Goal: Task Accomplishment & Management: Complete application form

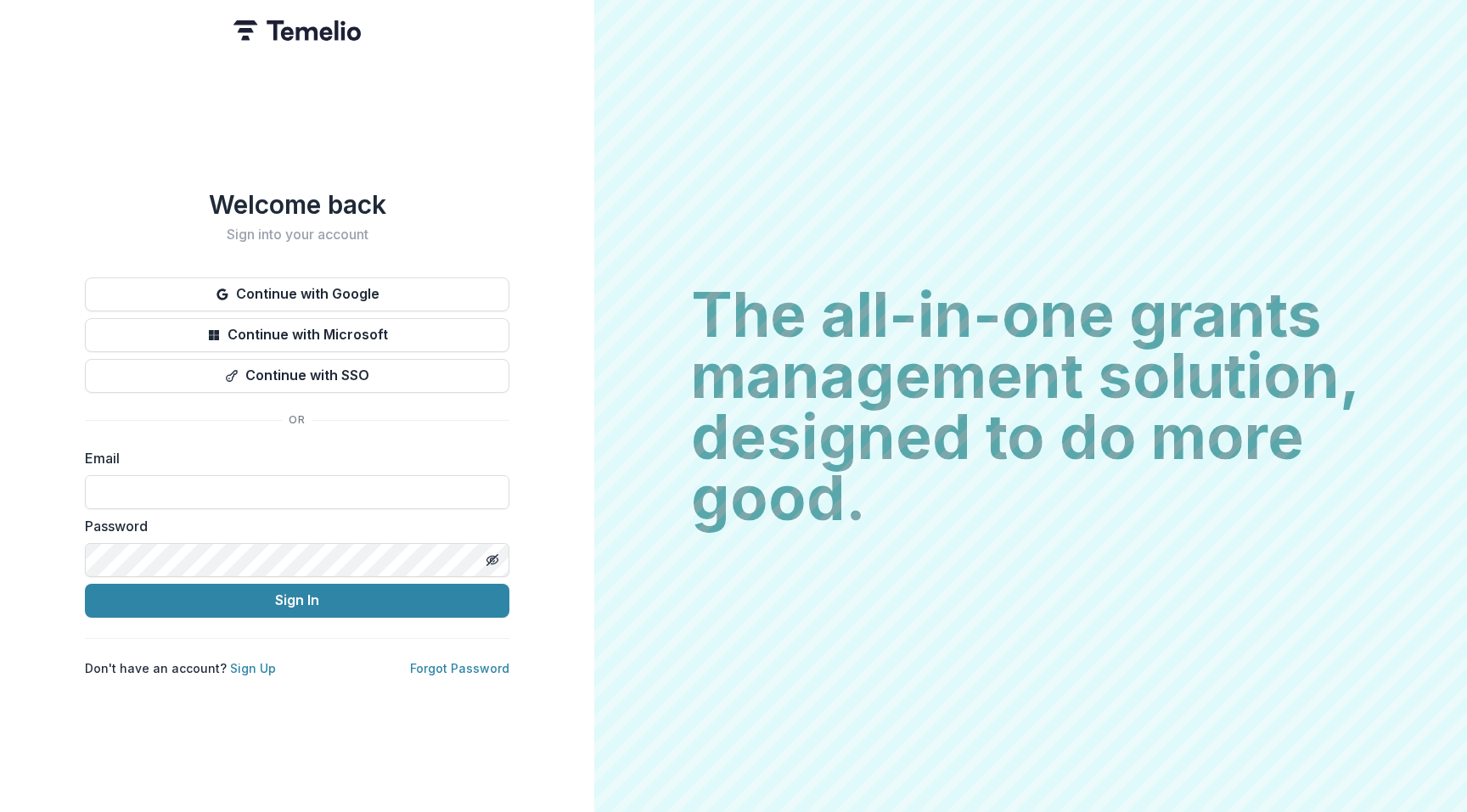
type input "**********"
click at [297, 593] on button "Sign In" at bounding box center [296, 600] width 424 height 34
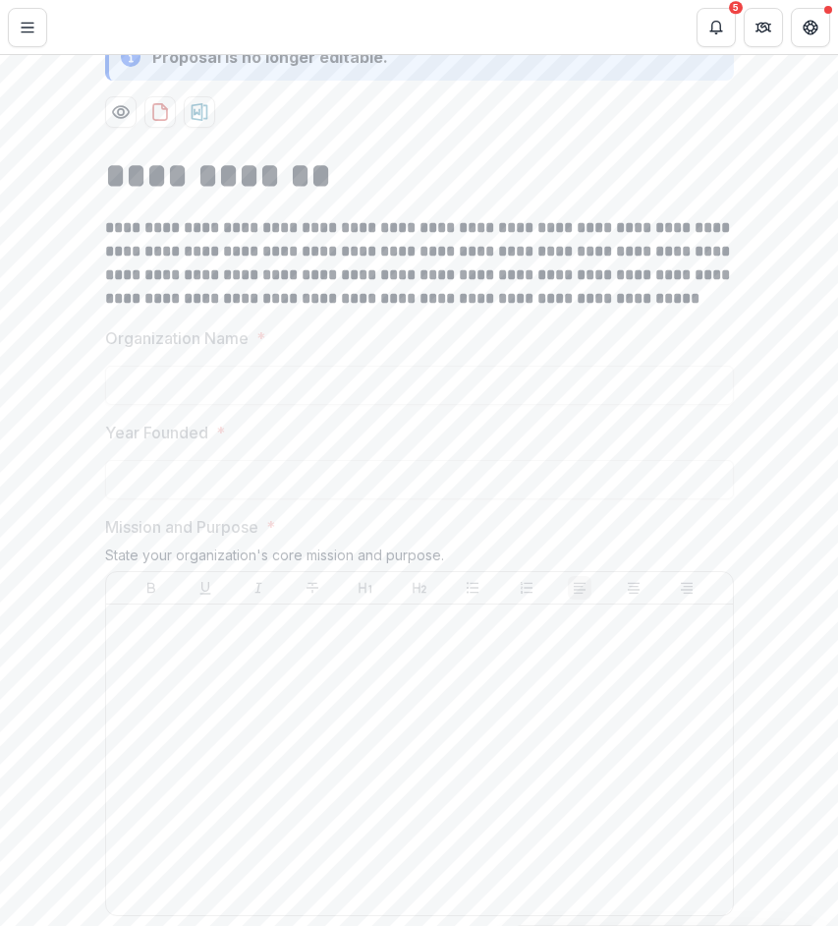
scroll to position [433, 0]
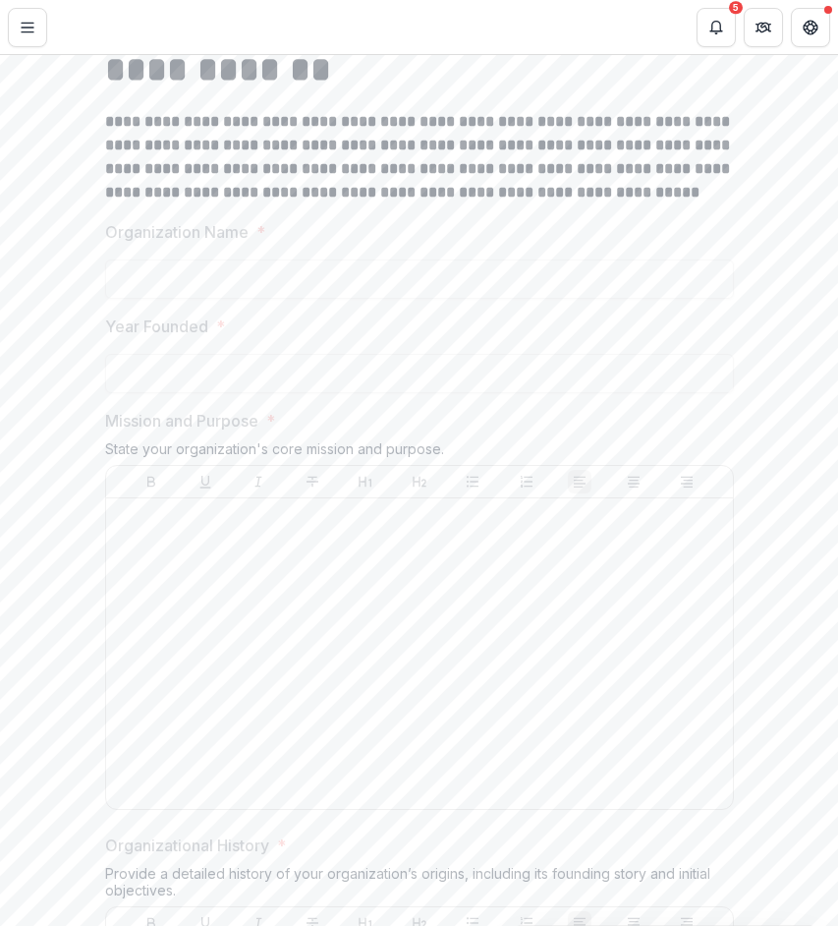
click at [528, 637] on div at bounding box center [419, 653] width 611 height 295
click at [491, 333] on label "Year Founded *" at bounding box center [413, 326] width 617 height 24
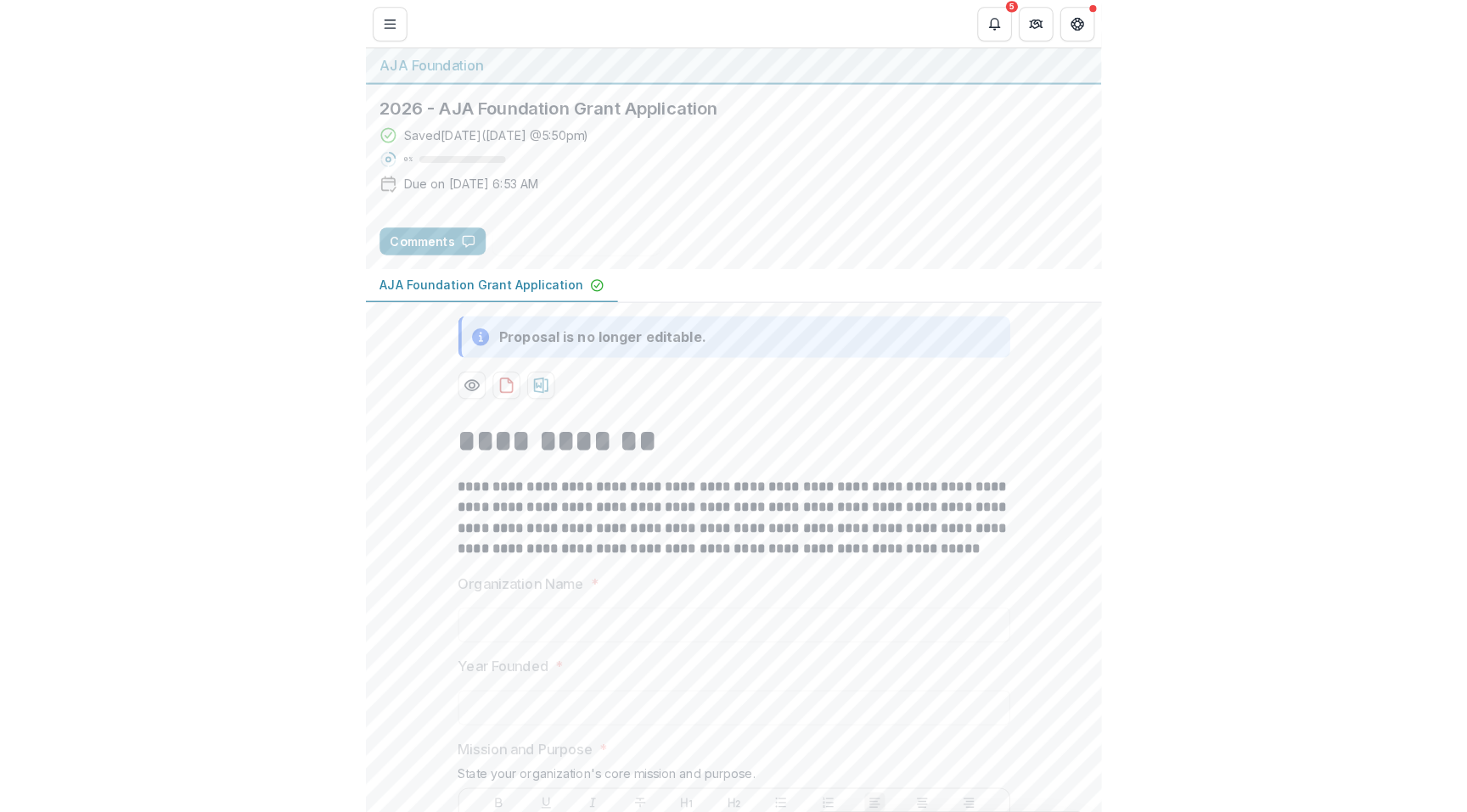
scroll to position [0, 0]
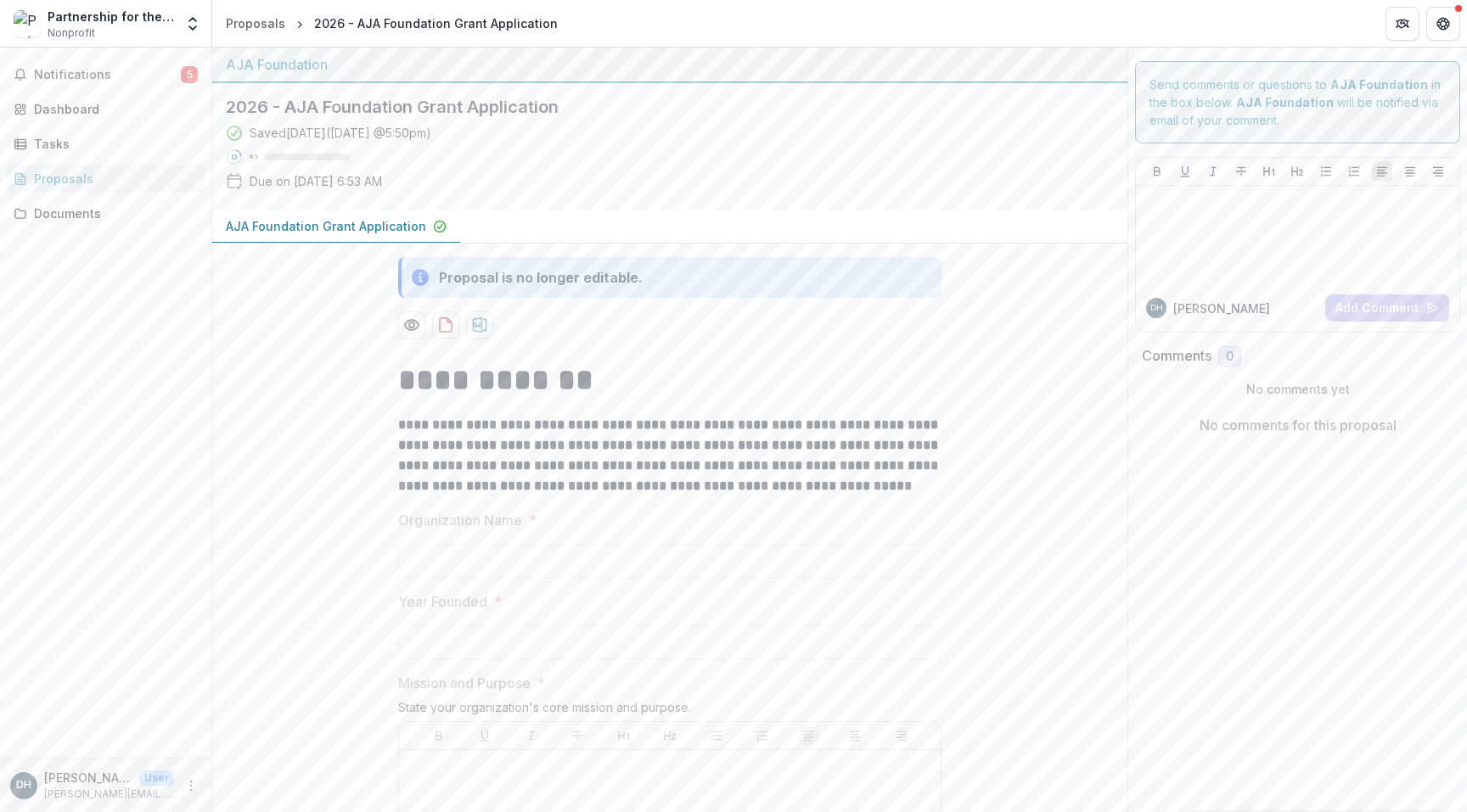
click at [497, 178] on div "Saved [DATE] ( [DATE] 5:50pm ) 0 % Due on [DATE] 6:53 AM" at bounding box center [656, 160] width 861 height 73
click at [518, 202] on div "2026 - AJA Foundation Grant Application Saved [DATE] ( [DATE] 5:50pm ) 0 % Due …" at bounding box center [657, 146] width 888 height 127
drag, startPoint x: 445, startPoint y: 179, endPoint x: 223, endPoint y: 170, distance: 222.2
click at [223, 170] on div "2026 - AJA Foundation Grant Application Saved [DATE] ( [DATE] 5:50pm ) 0 % Due …" at bounding box center [657, 146] width 888 height 127
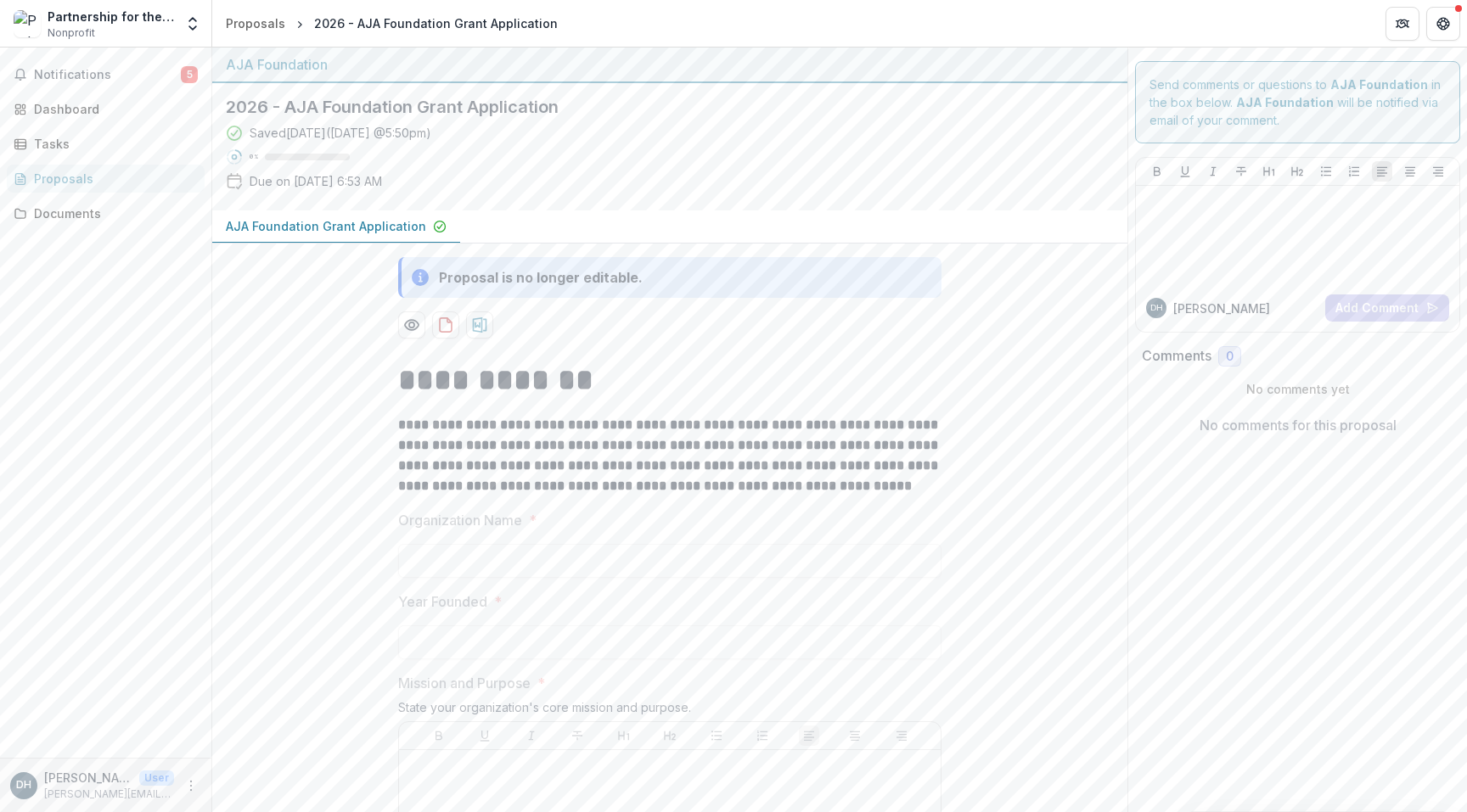
click at [236, 185] on icon at bounding box center [234, 181] width 17 height 17
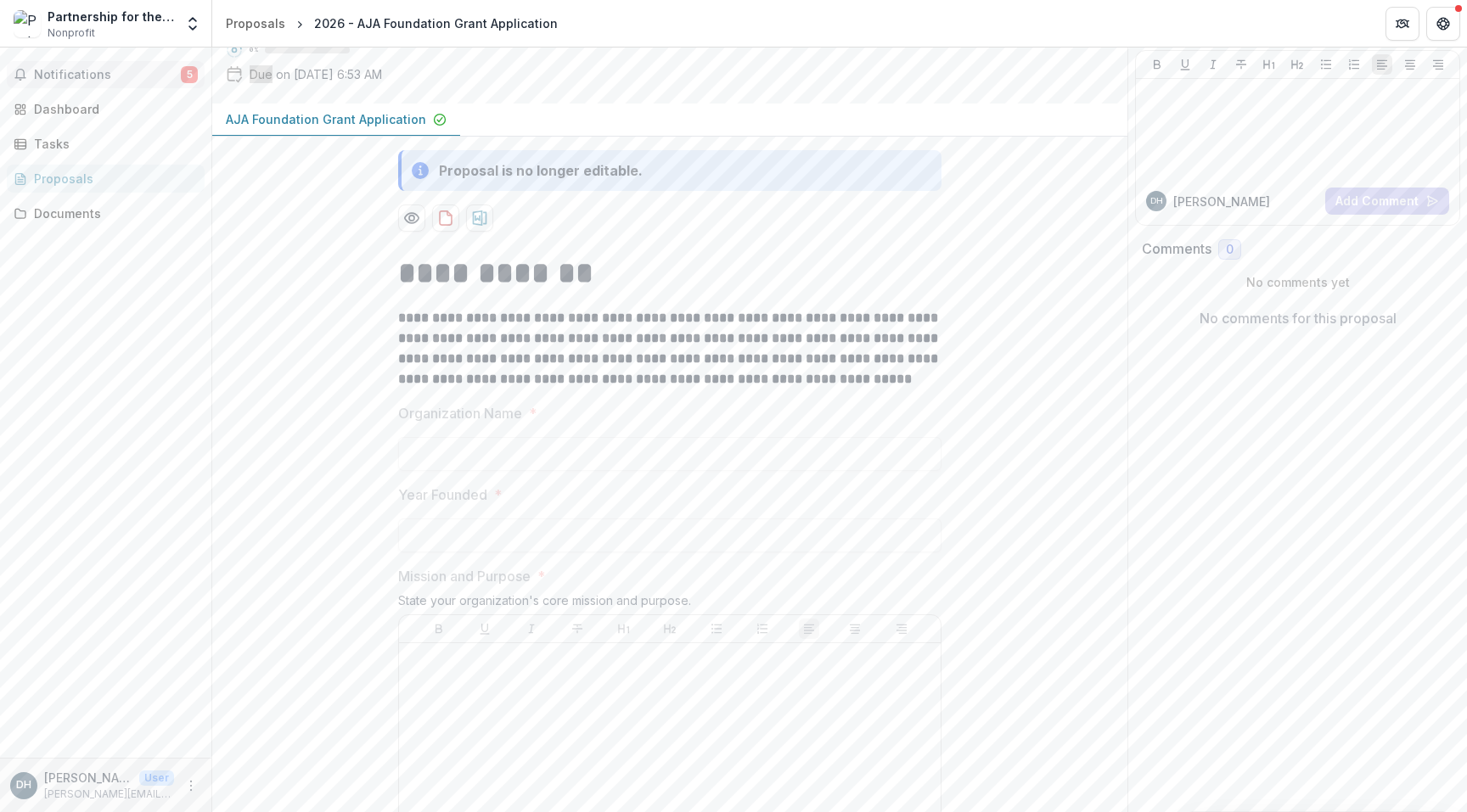
scroll to position [116, 0]
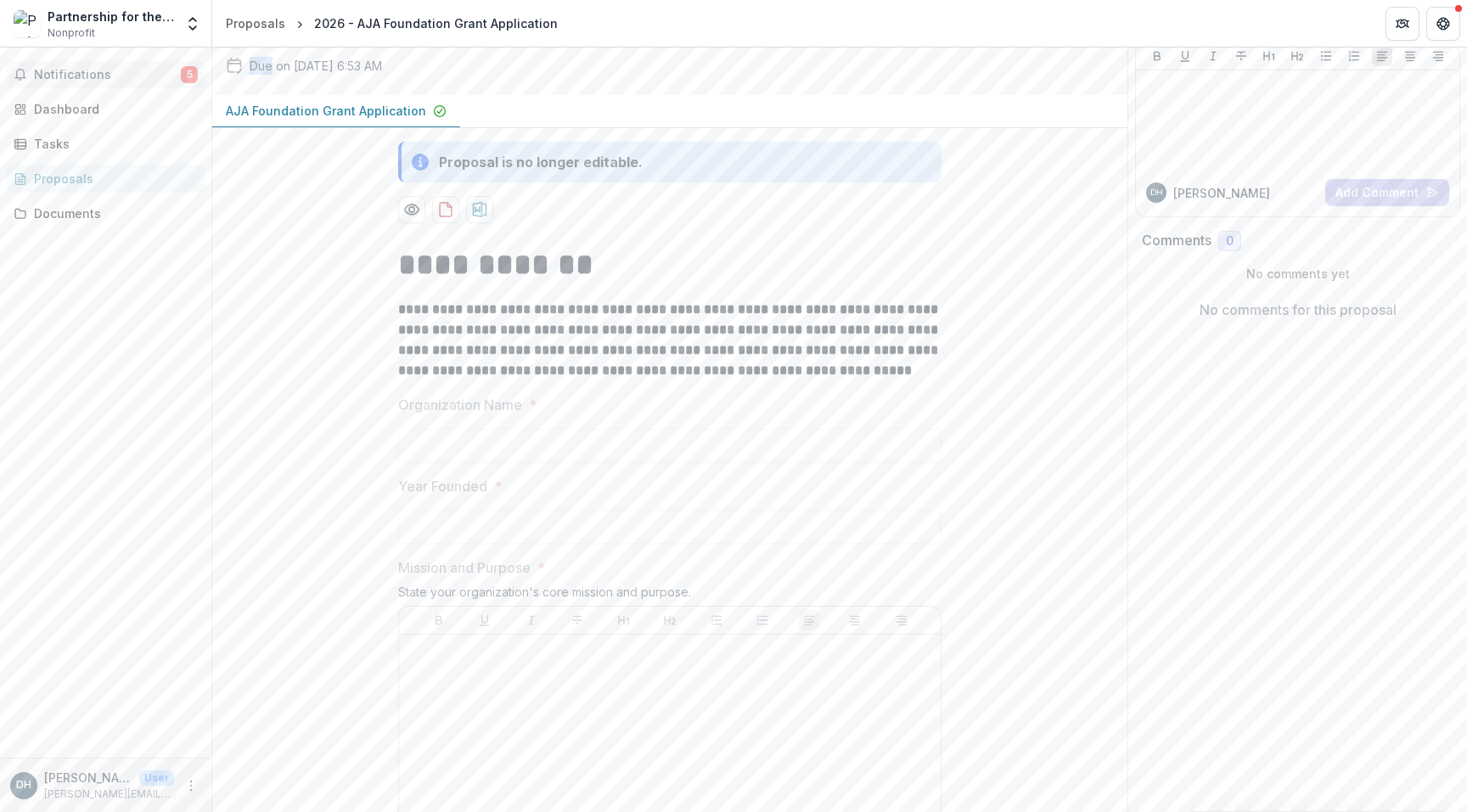
click at [91, 72] on span "Notifications" at bounding box center [107, 75] width 147 height 15
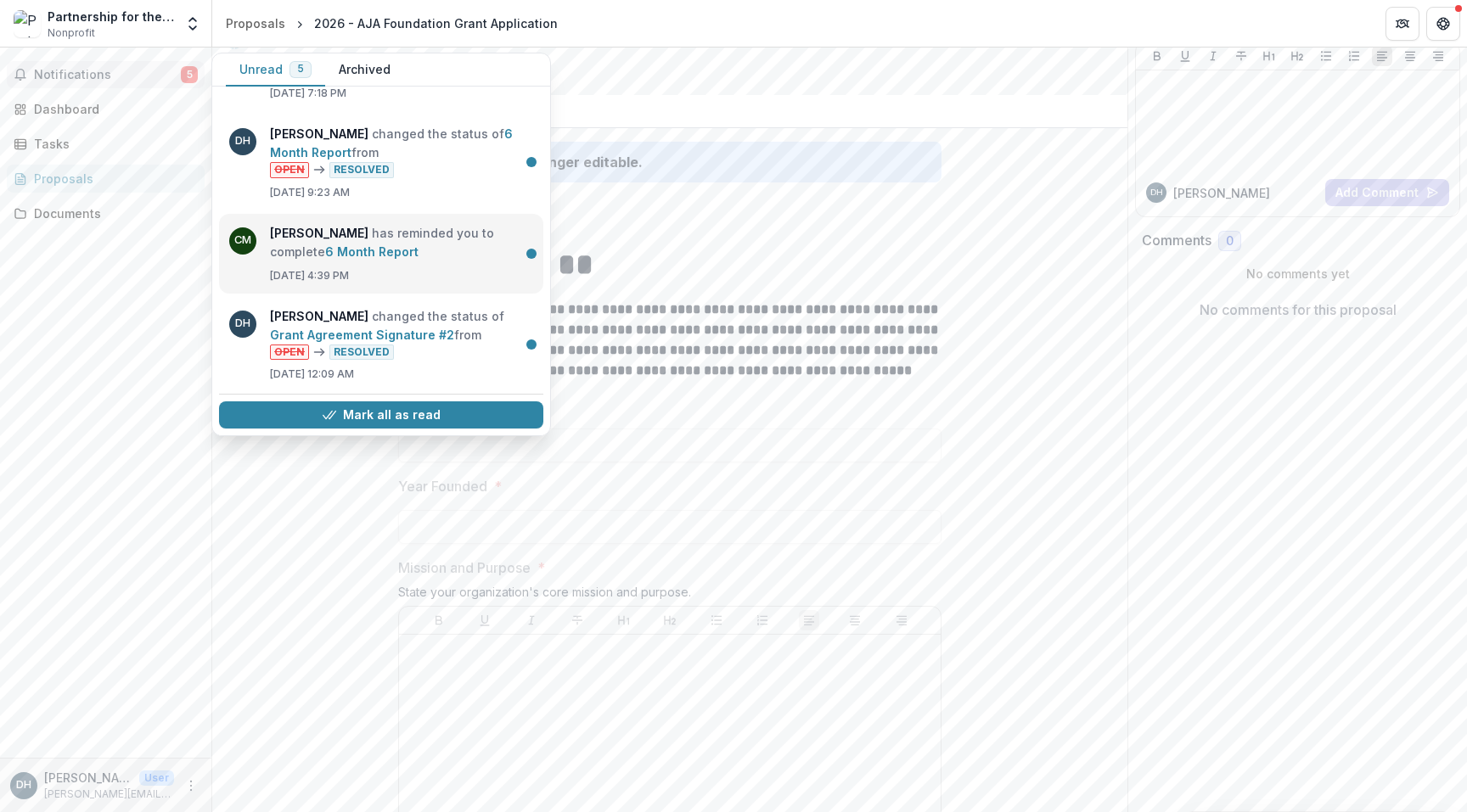
scroll to position [0, 0]
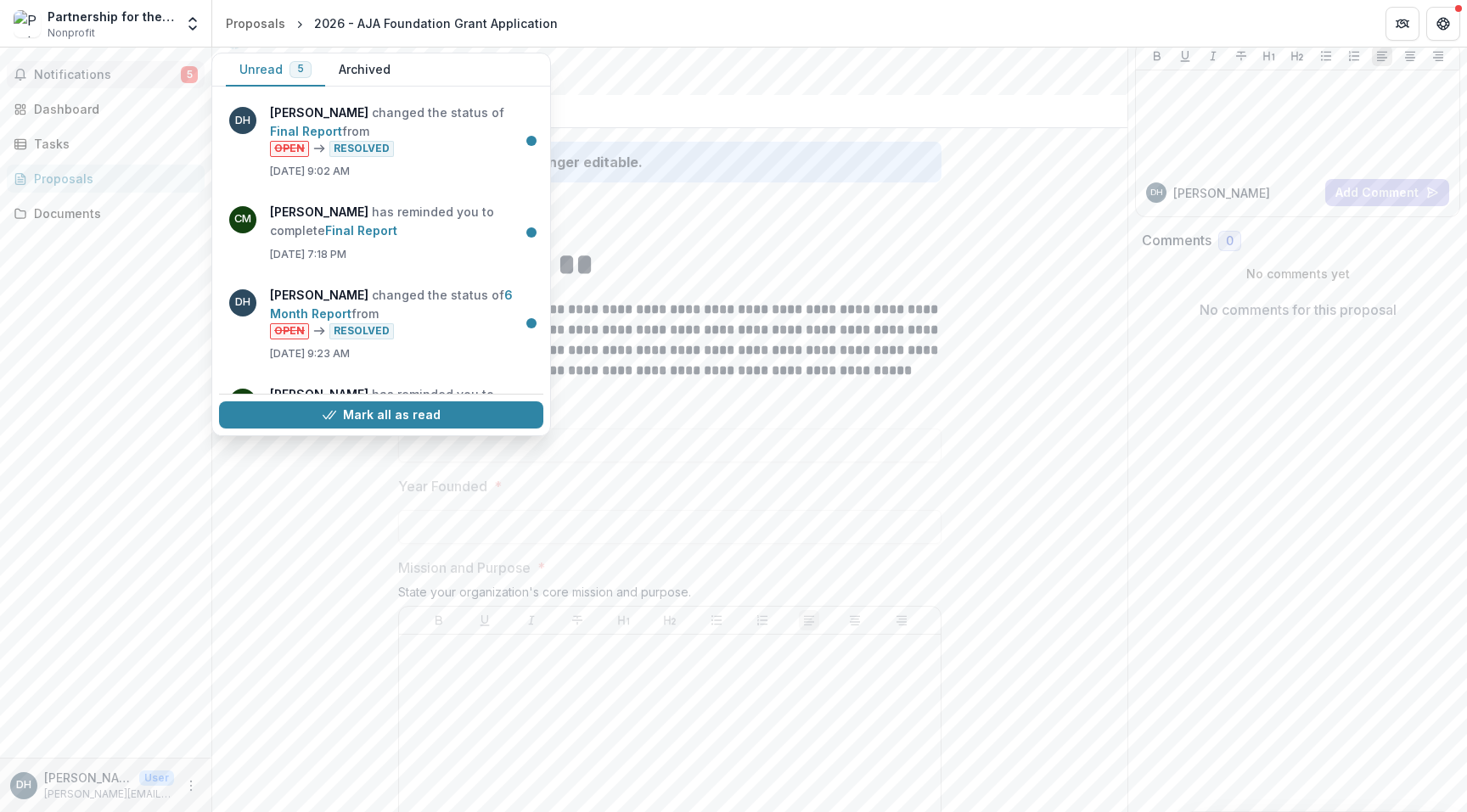
click at [177, 69] on span "Notifications" at bounding box center [107, 75] width 147 height 15
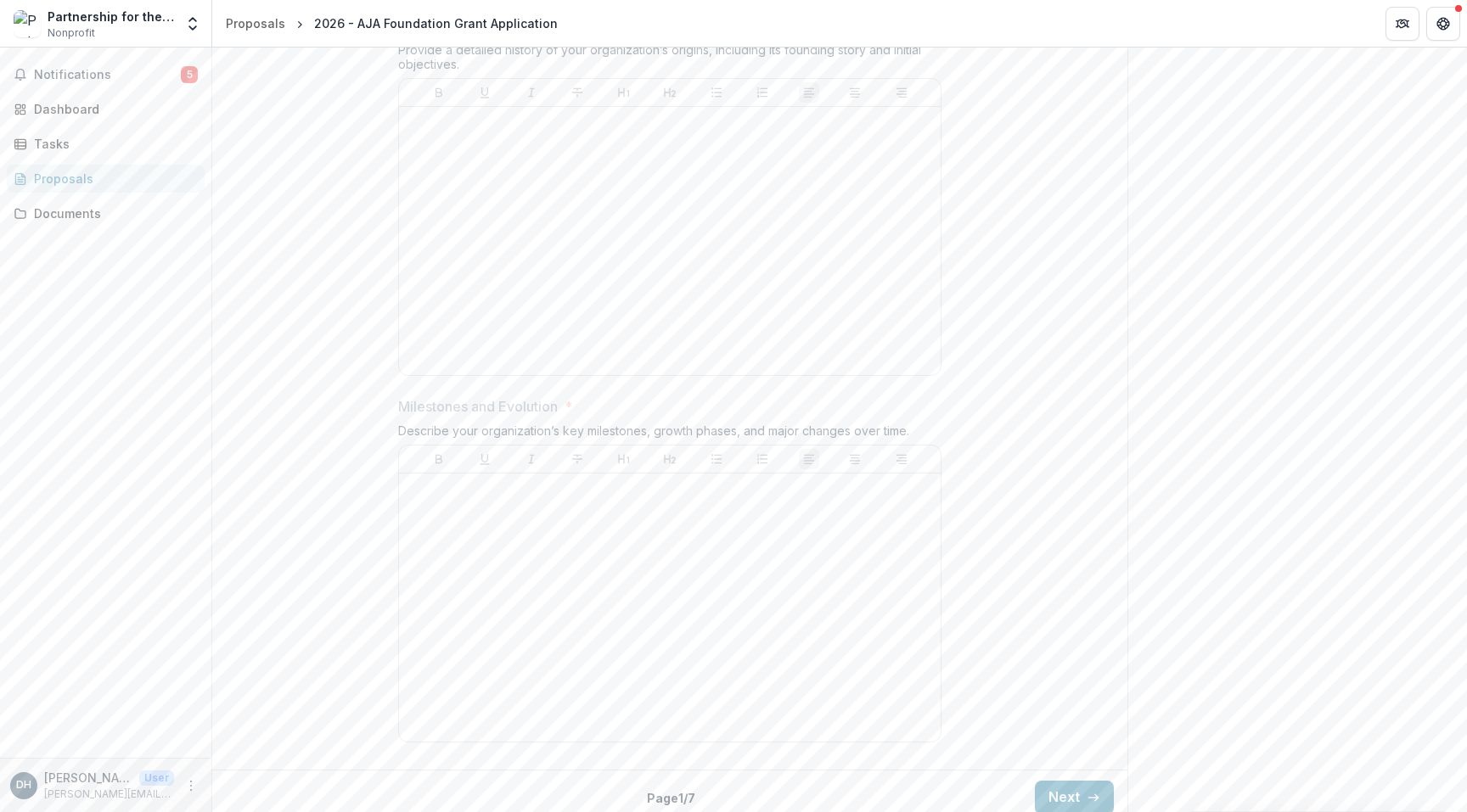
scroll to position [1023, 0]
click at [740, 304] on div at bounding box center [670, 243] width 528 height 255
click at [678, 284] on div at bounding box center [670, 243] width 528 height 255
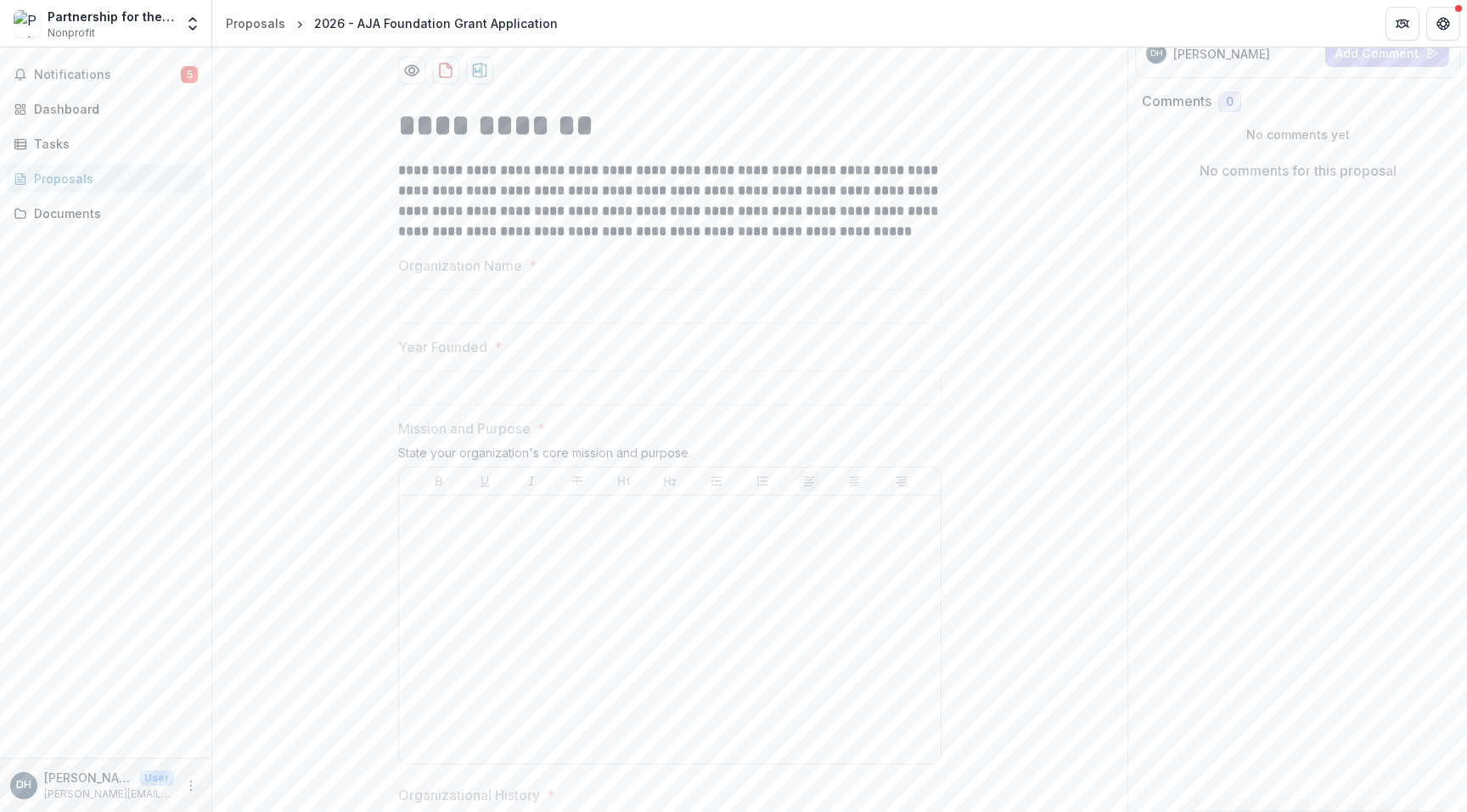
click at [574, 367] on div at bounding box center [670, 367] width 543 height 7
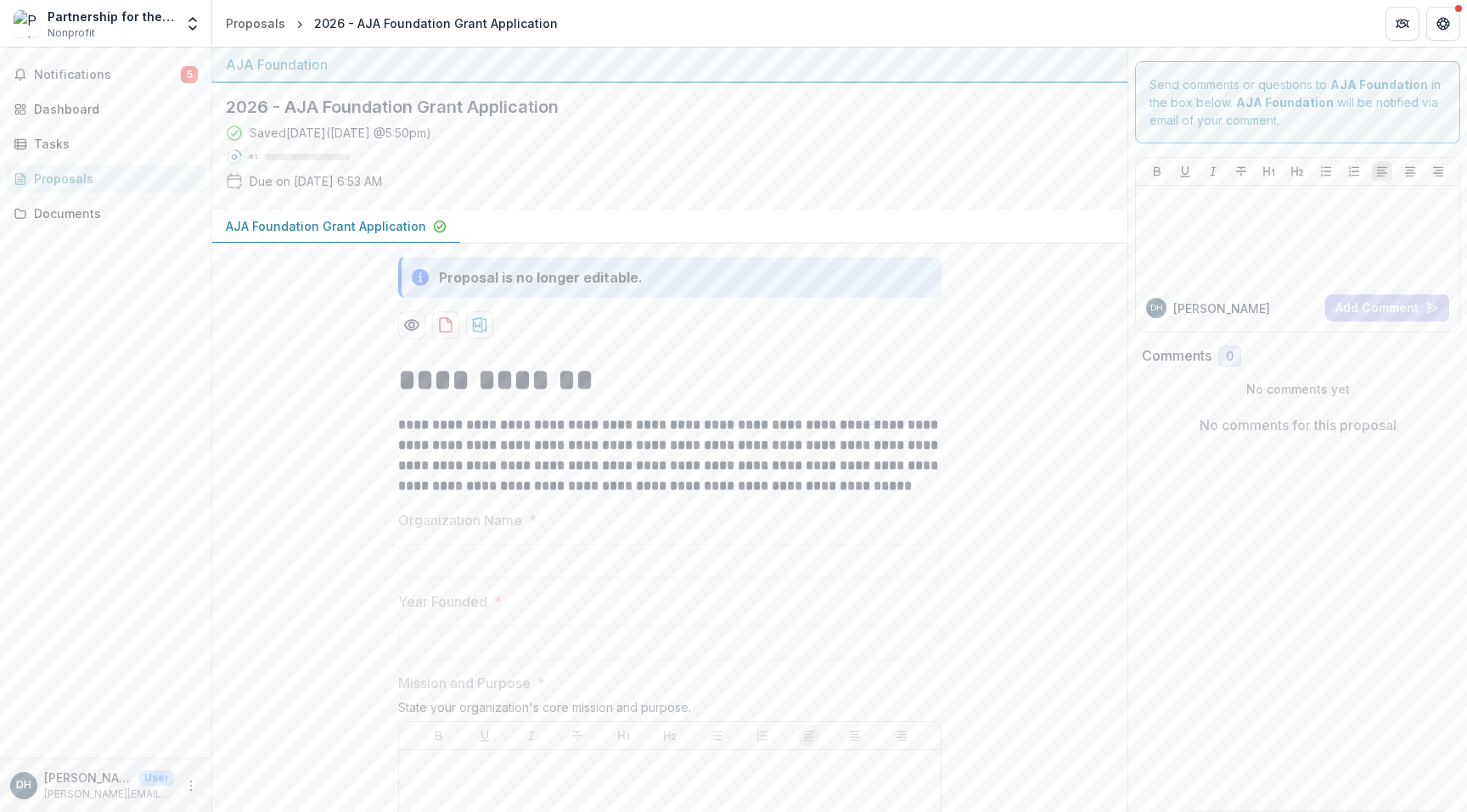
scroll to position [0, 0]
